Goal: Information Seeking & Learning: Learn about a topic

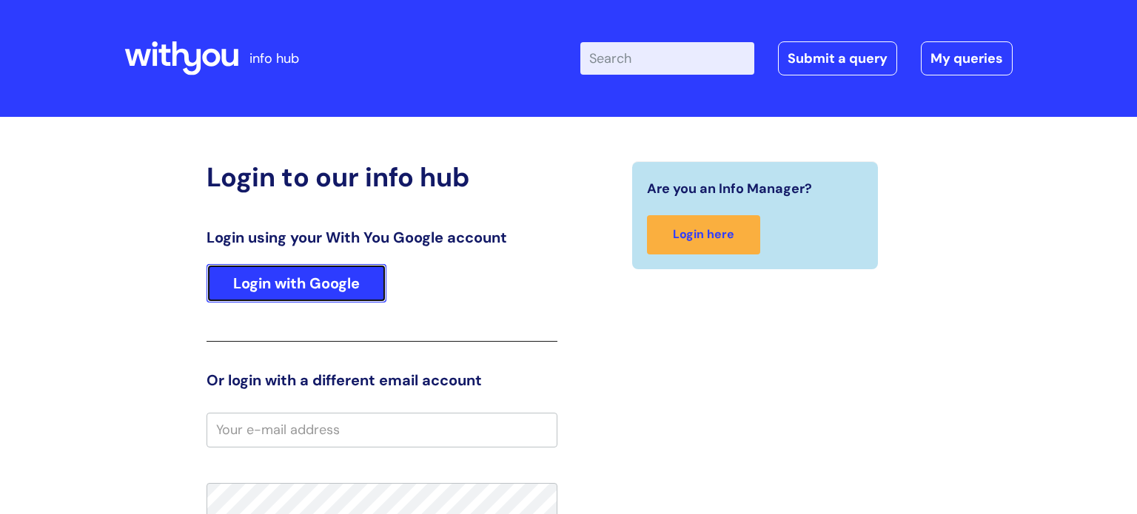
click at [326, 292] on link "Login with Google" at bounding box center [297, 283] width 180 height 38
click at [326, 286] on link "Login with Google" at bounding box center [297, 283] width 180 height 38
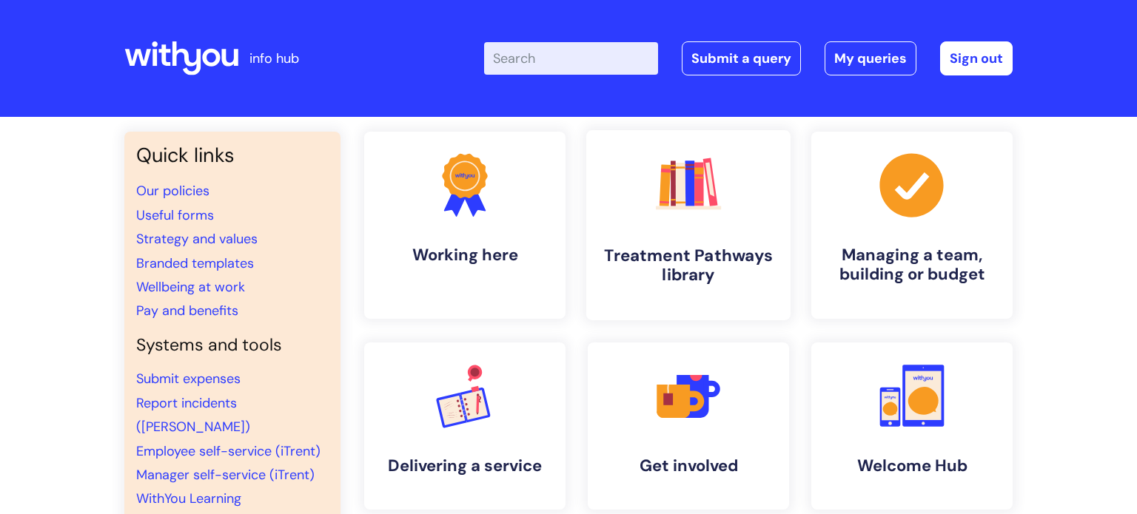
click at [687, 246] on h4 "Treatment Pathways library" at bounding box center [688, 266] width 181 height 40
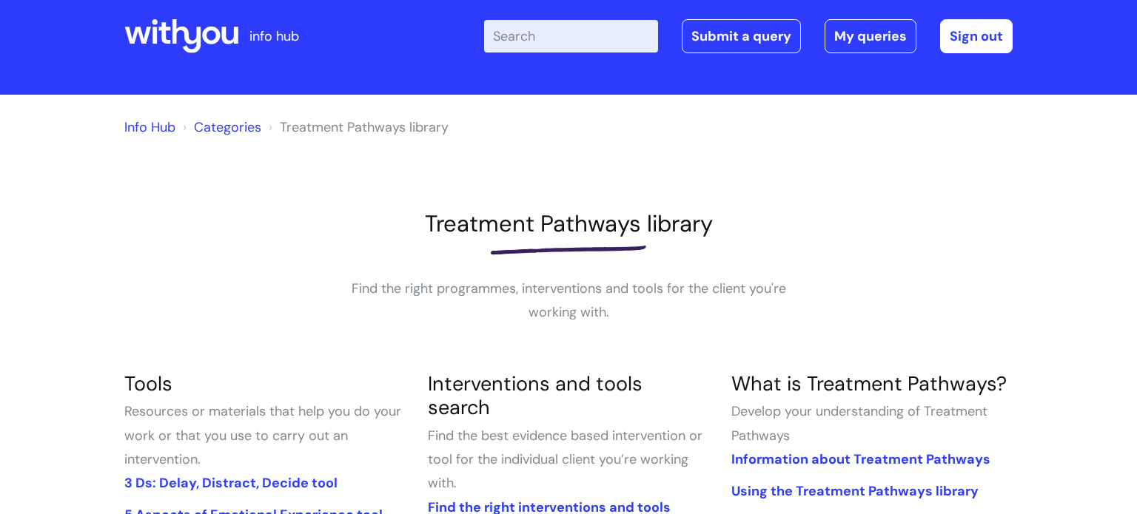
scroll to position [23, 0]
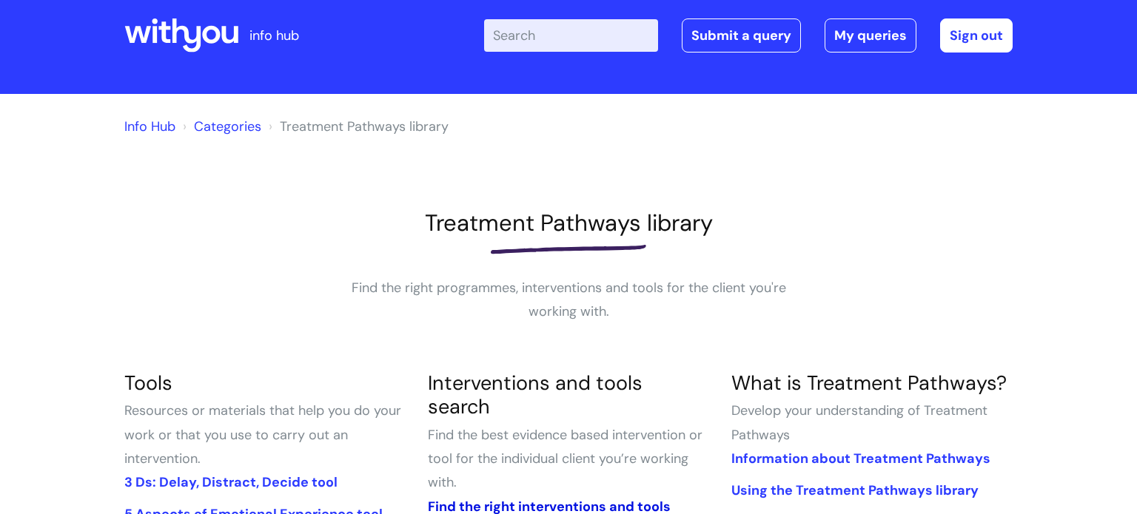
click at [520, 498] on link "Find the right interventions and tools" at bounding box center [549, 507] width 243 height 18
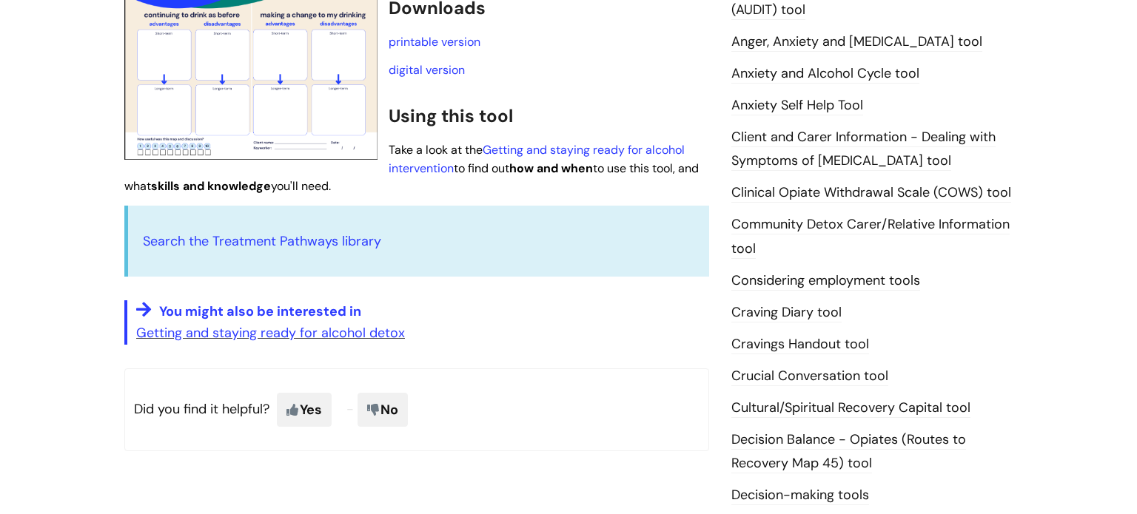
scroll to position [329, 0]
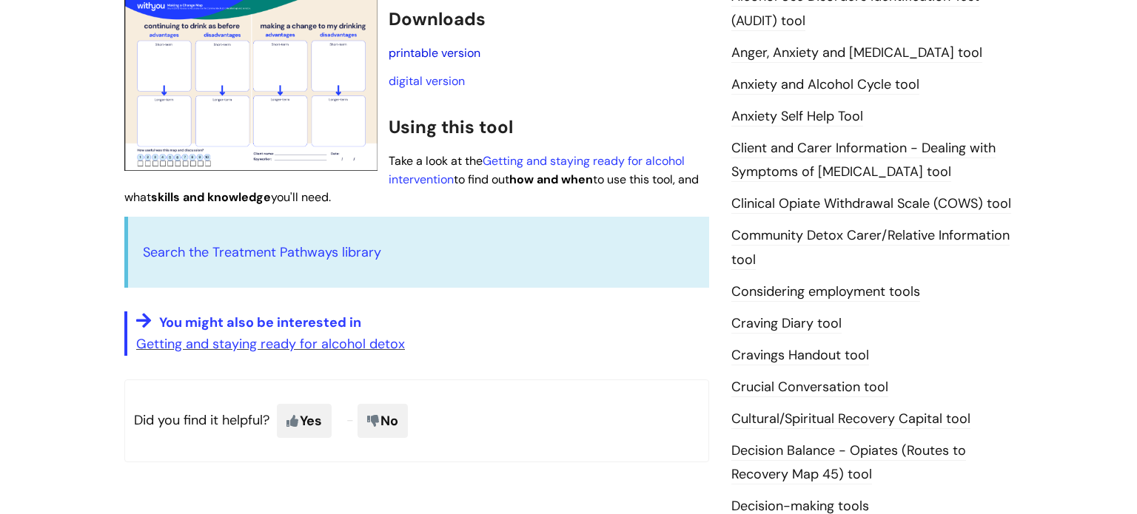
click at [436, 51] on link "printable version" at bounding box center [435, 53] width 92 height 16
